Goal: Task Accomplishment & Management: Manage account settings

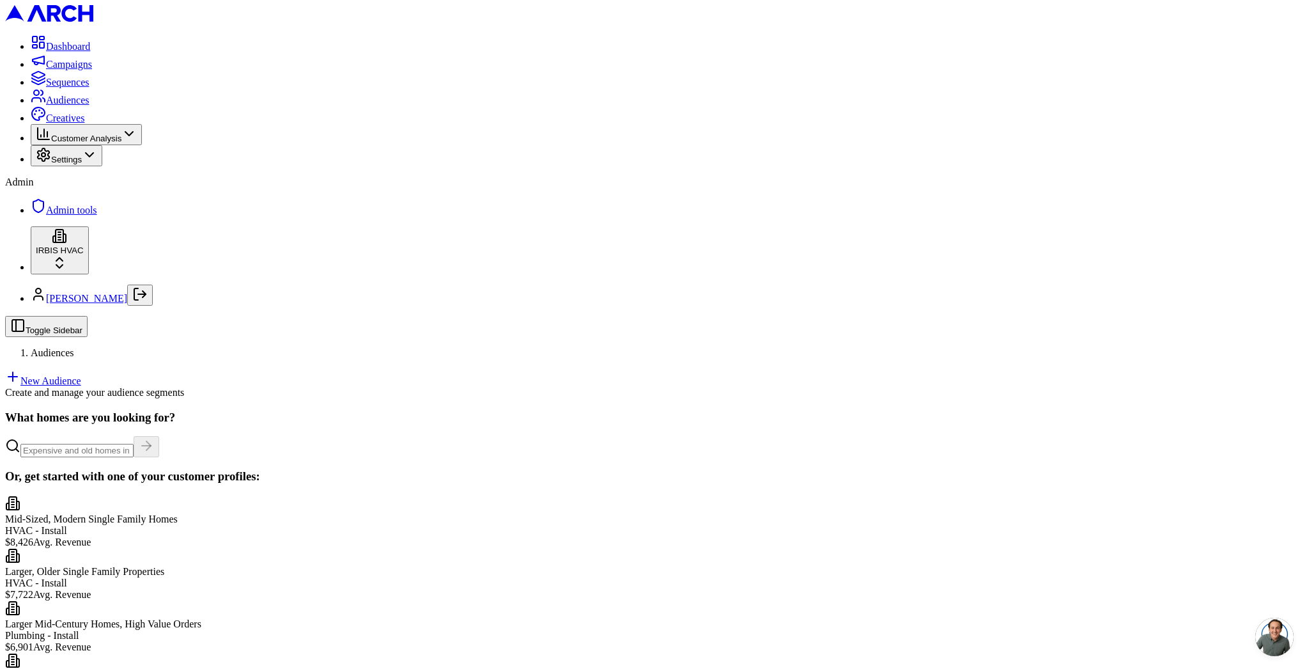
click at [81, 375] on link "New Audience" at bounding box center [43, 380] width 76 height 11
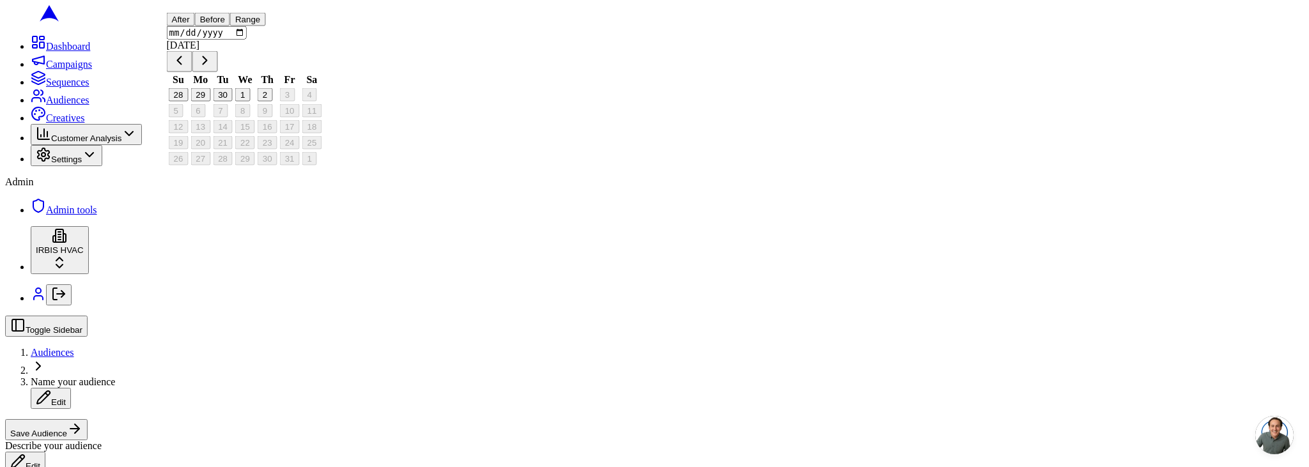
click at [230, 26] on button "Before" at bounding box center [212, 19] width 35 height 13
click at [233, 102] on button "30" at bounding box center [223, 94] width 20 height 13
type input "2025-09-30"
click at [246, 26] on button "Range" at bounding box center [228, 19] width 35 height 13
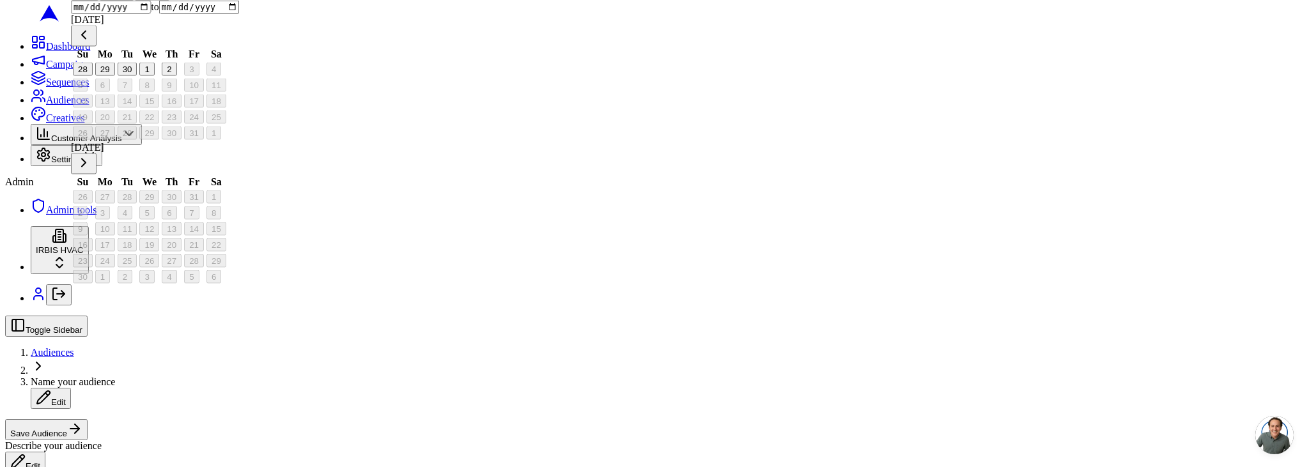
click at [137, 76] on button "30" at bounding box center [128, 69] width 20 height 13
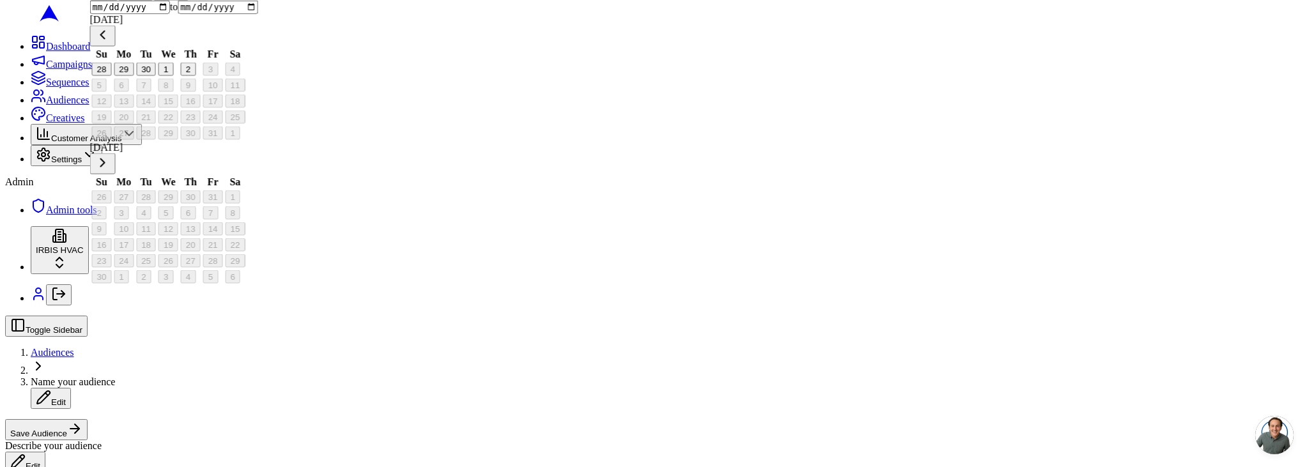
click at [112, 76] on button "28" at bounding box center [102, 69] width 20 height 13
type input "2025-09-28"
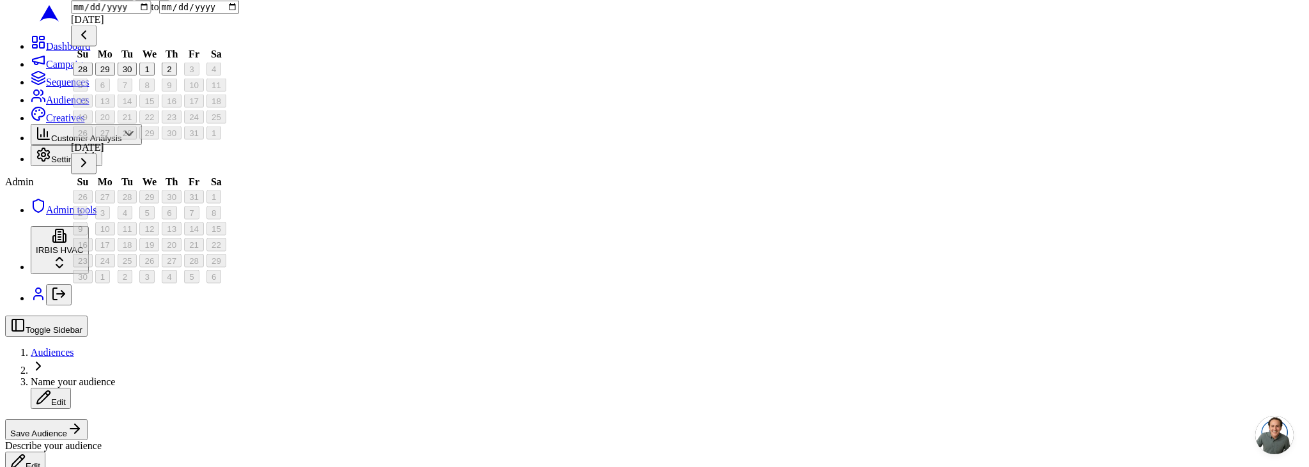
click at [176, 76] on button "2" at bounding box center [169, 69] width 15 height 13
type input "2025-10-02"
click at [145, 14] on input "2025-09-28" at bounding box center [111, 7] width 80 height 13
click at [136, 14] on input "2025-09-28" at bounding box center [111, 7] width 80 height 13
type input "2020-09-28"
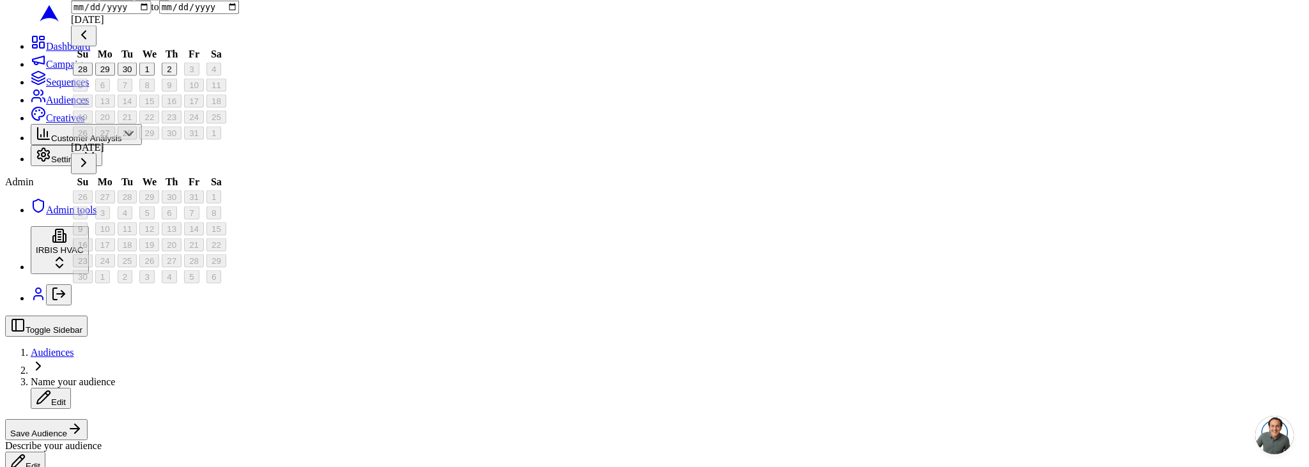
click at [239, 14] on input "2025-10-02" at bounding box center [199, 7] width 80 height 13
click at [460, 440] on div "Describe your audience Edit" at bounding box center [654, 456] width 1299 height 33
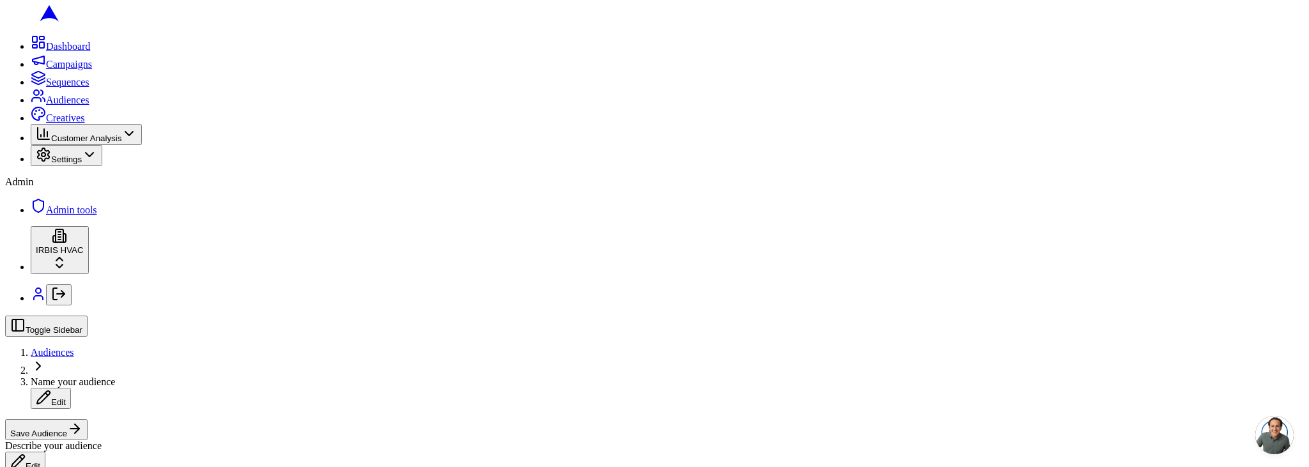
scroll to position [0, 0]
click at [74, 347] on span "Audiences" at bounding box center [52, 352] width 43 height 11
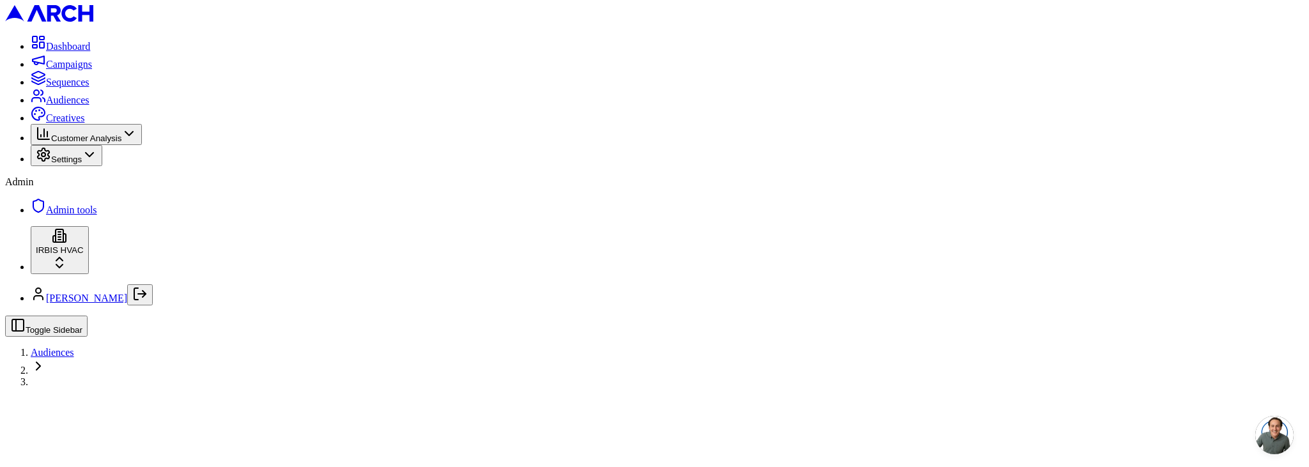
click at [314, 387] on div at bounding box center [654, 387] width 1299 height 0
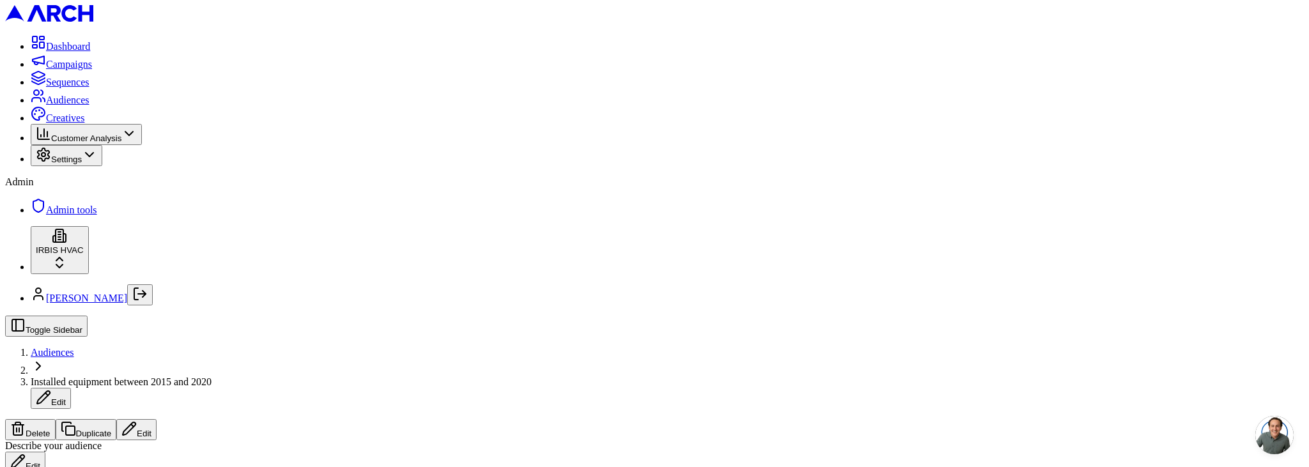
click at [157, 419] on button "Edit" at bounding box center [136, 429] width 40 height 21
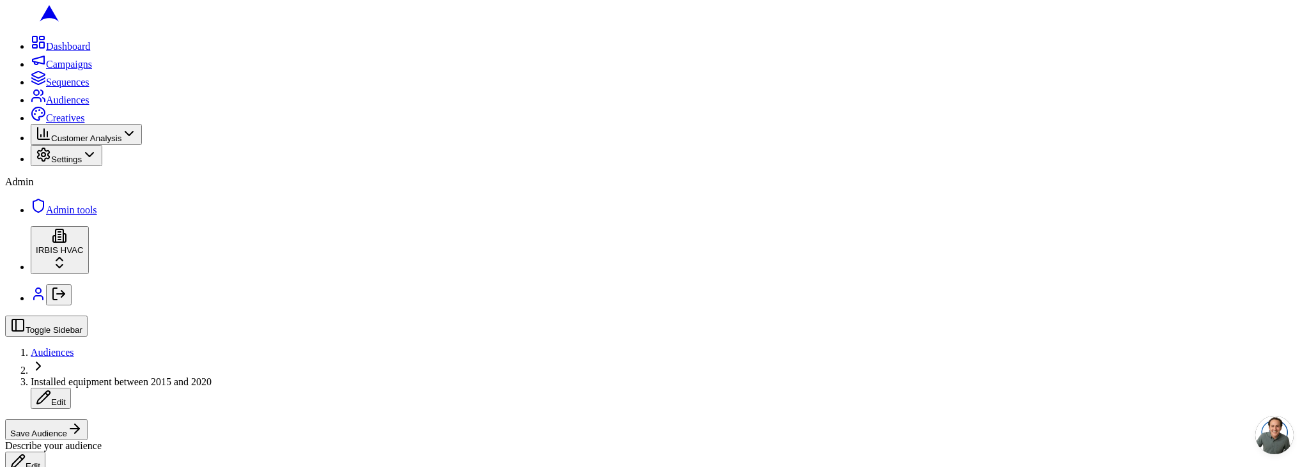
drag, startPoint x: 280, startPoint y: 245, endPoint x: 59, endPoint y: 247, distance: 220.6
copy div "Include all customers (skip geographic filtering)"
